Goal: Navigation & Orientation: Understand site structure

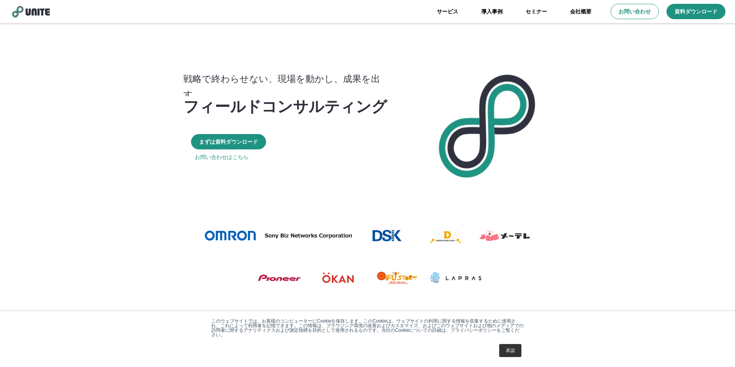
click at [518, 349] on link "承認" at bounding box center [511, 350] width 22 height 13
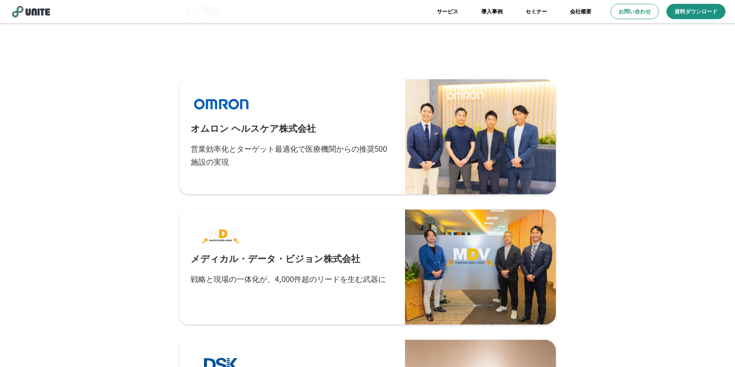
scroll to position [2076, 0]
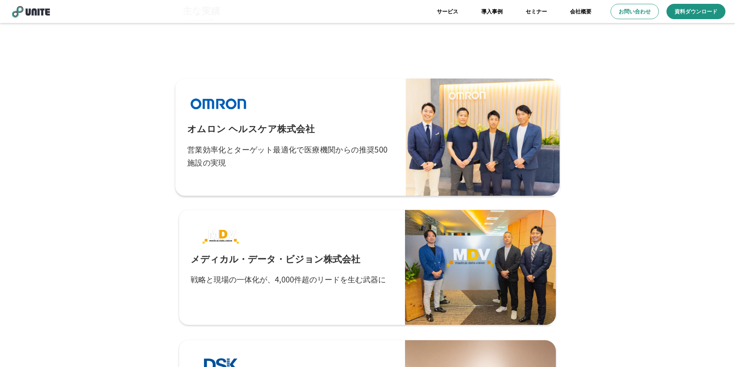
click at [319, 124] on div "オムロン ヘルスケア株式会社 営業効率化とターゲット最適化で医療機関からの推奨500施設の実現" at bounding box center [290, 137] width 207 height 94
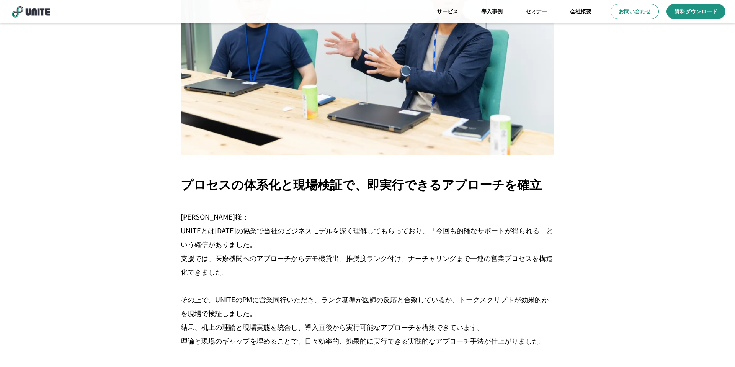
scroll to position [1037, 0]
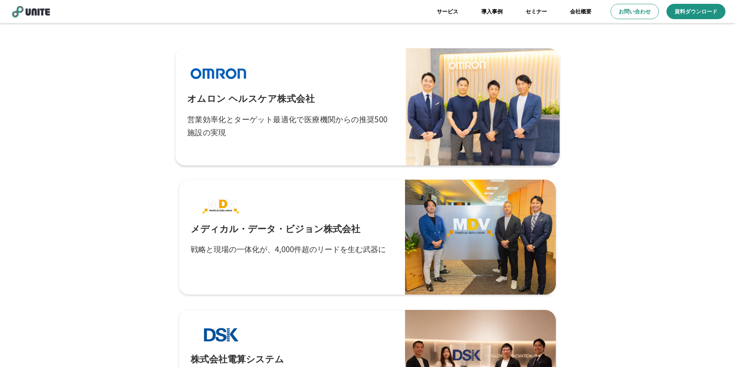
scroll to position [2149, 0]
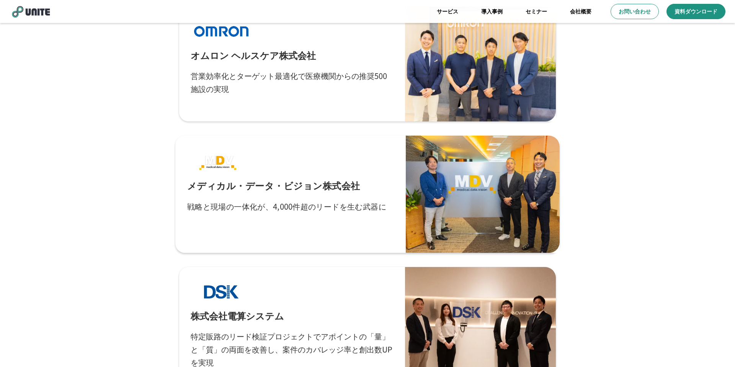
click at [315, 179] on p "メディカル・データ・ビジョン株式会社" at bounding box center [273, 185] width 173 height 13
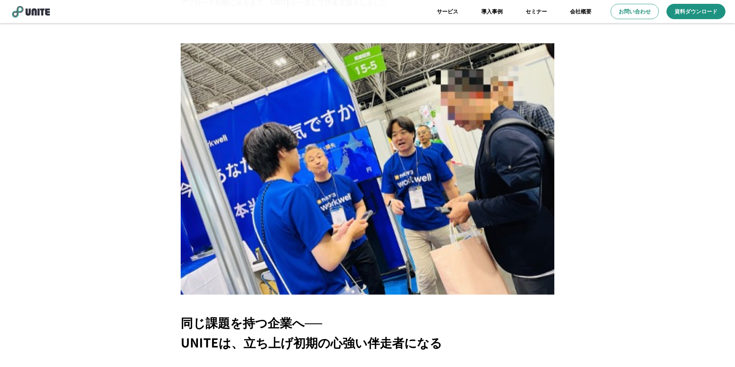
scroll to position [2613, 0]
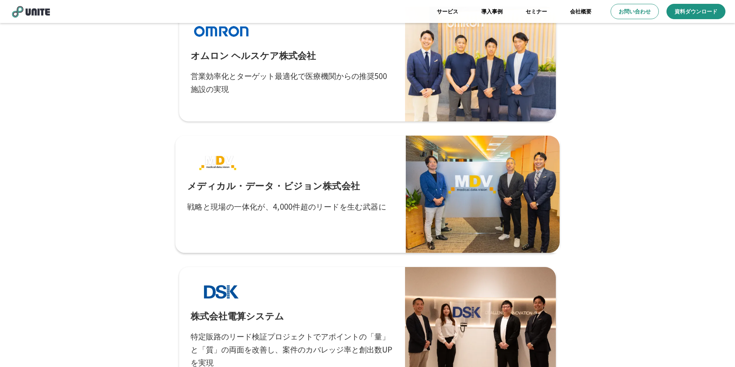
click at [423, 186] on div at bounding box center [483, 194] width 154 height 117
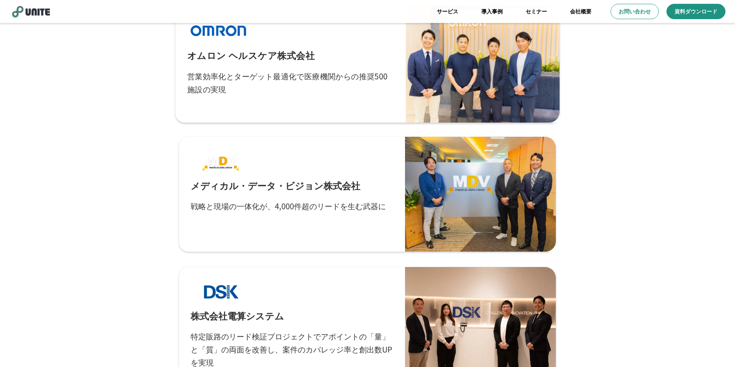
click at [252, 75] on p "営業効率化とターゲット最適化で医療機関からの推奨500施設の実現" at bounding box center [290, 82] width 207 height 26
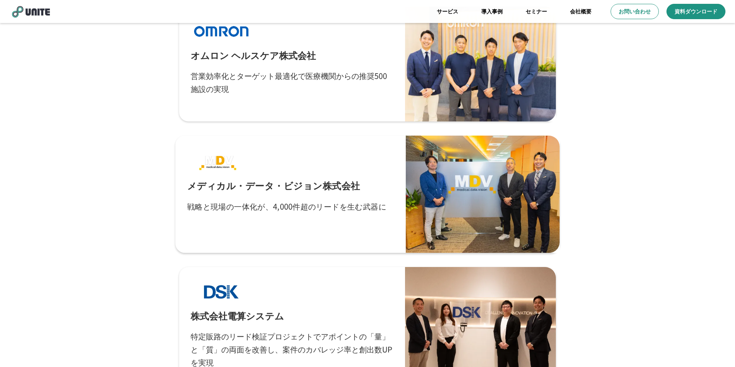
scroll to position [2229, 0]
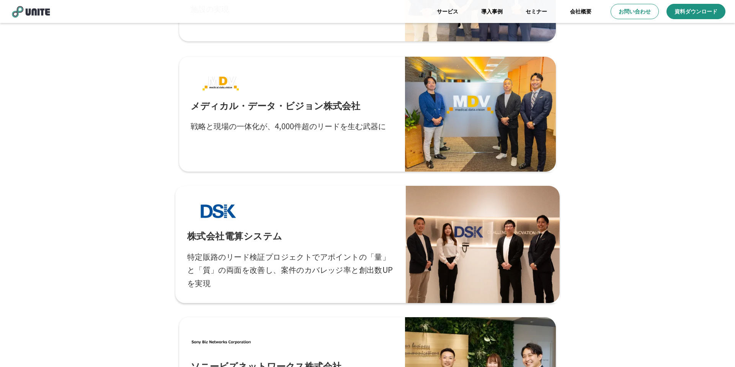
click at [365, 246] on div "株式会社電算システム 特定販路のリード検証プロジェクトでアポイントの「量」と「質」の両面を改善し、案件のカバレッジ率と創出数UPを実現" at bounding box center [290, 245] width 207 height 94
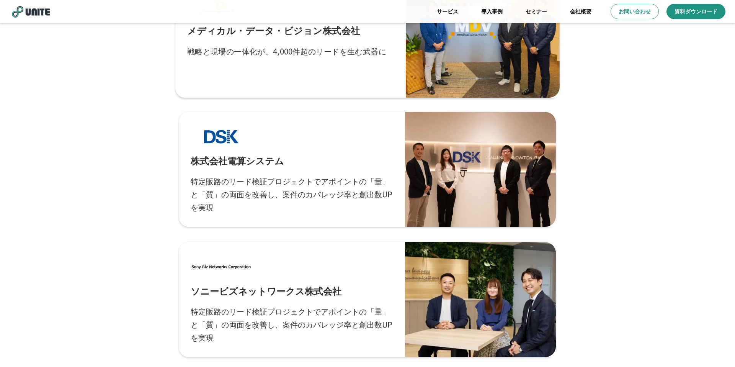
scroll to position [2341, 0]
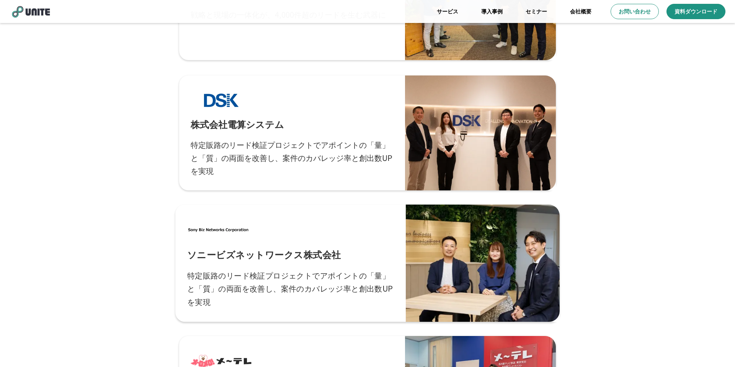
click at [334, 259] on p "ソニービズネットワークス株式会社" at bounding box center [264, 253] width 154 height 13
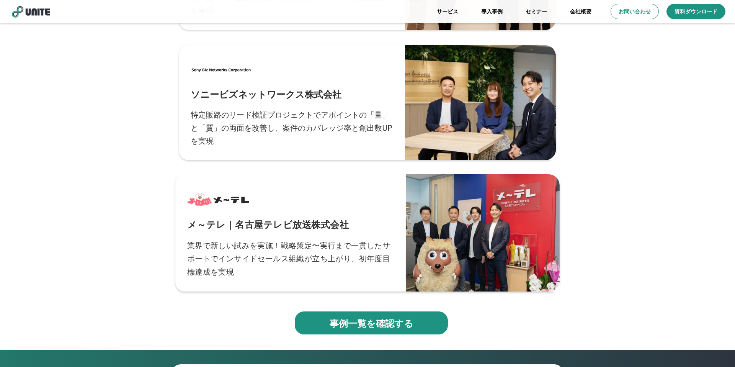
scroll to position [2504, 0]
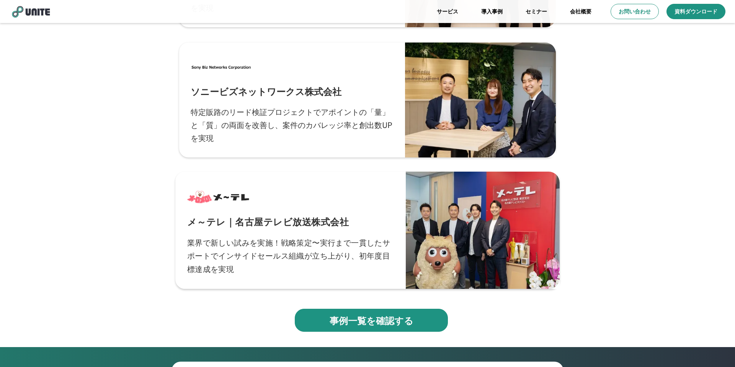
click at [307, 211] on div "メ～テレ｜名古屋テレビ放送株式会社 業界で新しい試みを実施！戦略策定〜実行まで一貫したサポートでインサイドセールス組織が立ち上がり、初年度目標達成を実現" at bounding box center [290, 230] width 207 height 94
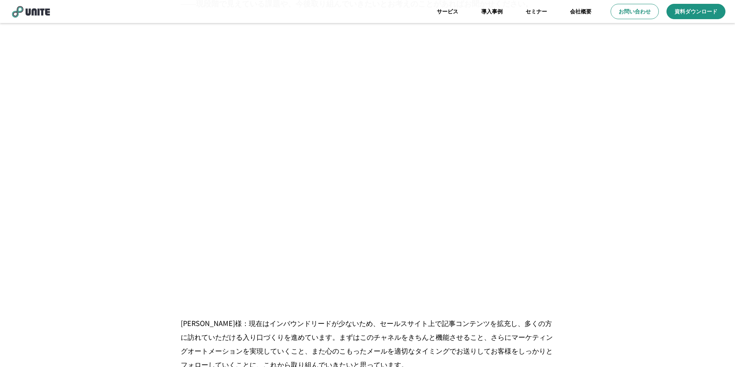
scroll to position [4078, 0]
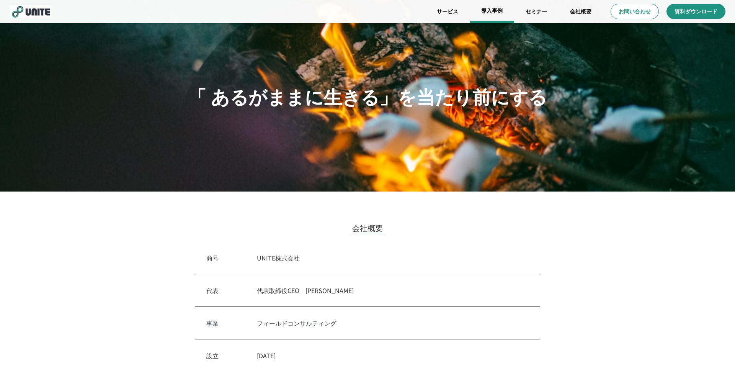
click at [496, 13] on link "導入事例" at bounding box center [492, 11] width 44 height 23
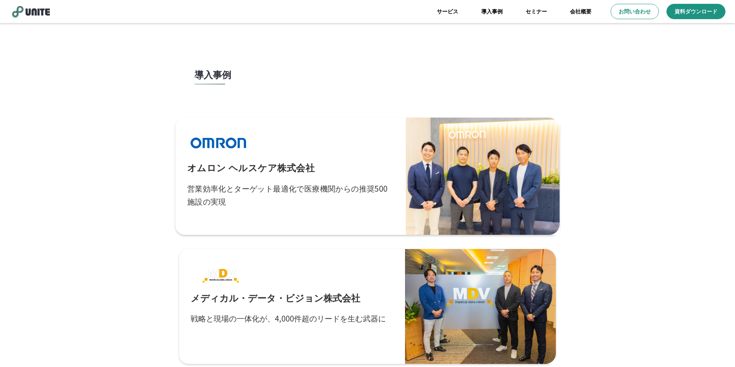
scroll to position [7, 0]
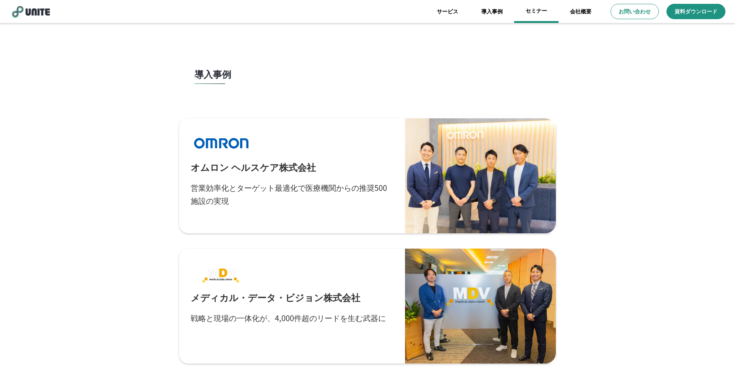
click at [534, 8] on link "セミナー" at bounding box center [536, 11] width 44 height 23
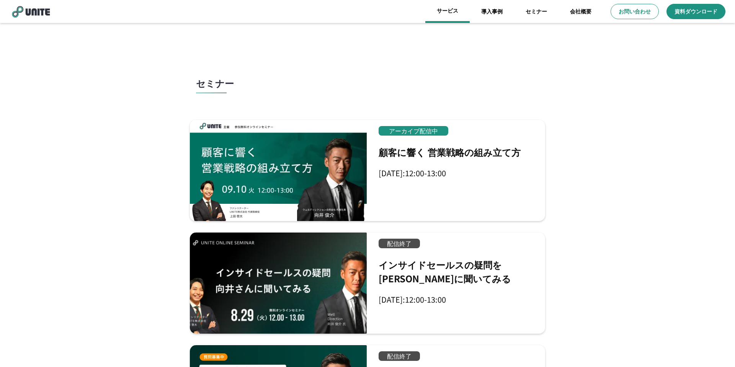
click at [449, 14] on link "サービス" at bounding box center [448, 11] width 44 height 23
click at [480, 12] on link "導入事例" at bounding box center [492, 11] width 44 height 23
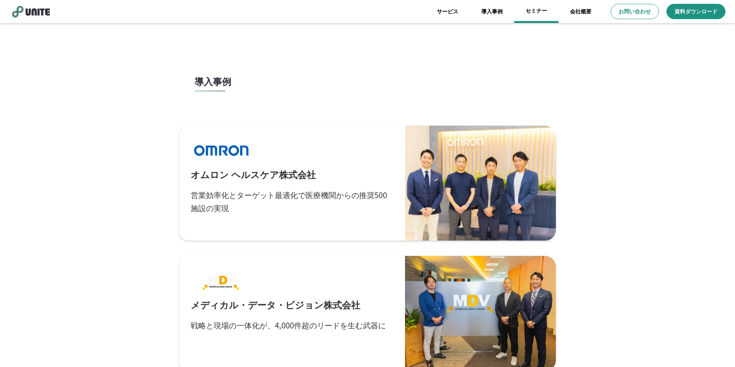
click at [541, 9] on link "セミナー" at bounding box center [536, 11] width 44 height 23
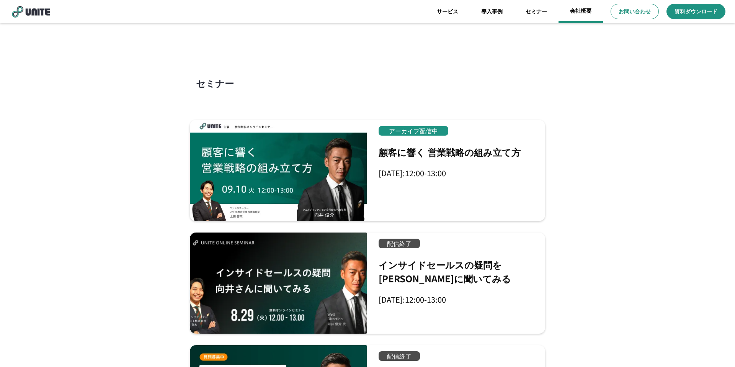
click at [585, 10] on link "会社概要" at bounding box center [581, 11] width 44 height 23
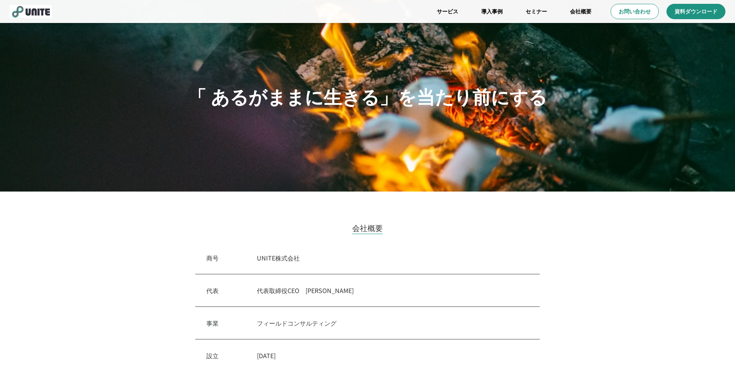
click at [33, 5] on img at bounding box center [31, 11] width 42 height 13
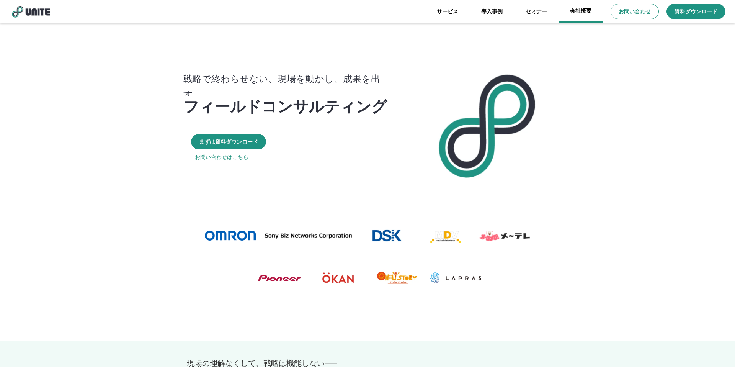
click at [581, 9] on link "会社概要" at bounding box center [581, 11] width 44 height 23
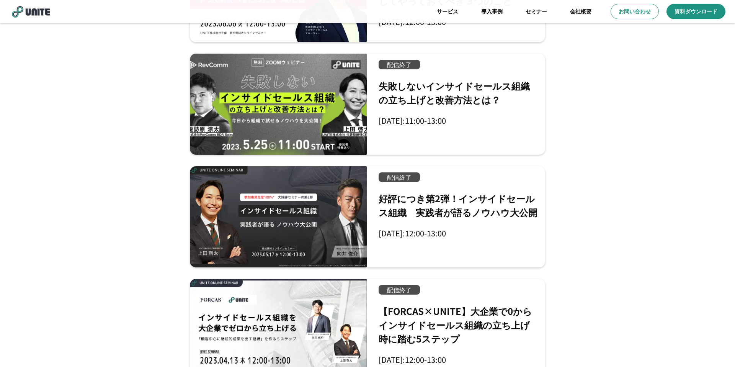
scroll to position [518, 0]
